Goal: Find specific page/section: Find specific page/section

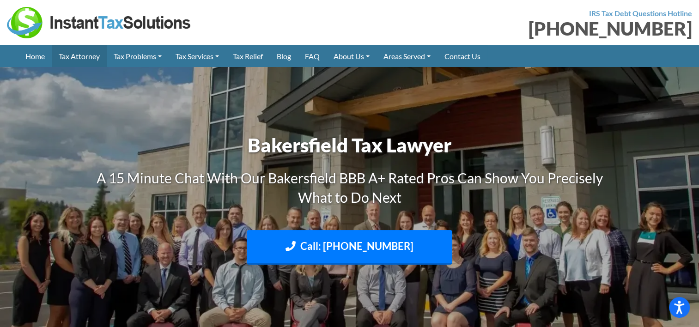
click at [80, 54] on link "Tax Attorney" at bounding box center [79, 56] width 55 height 22
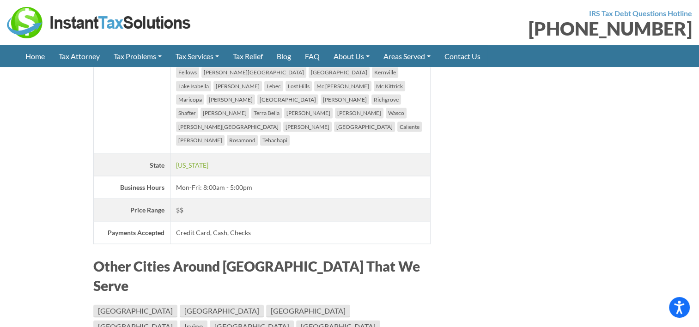
scroll to position [1678, 0]
